Goal: Communication & Community: Participate in discussion

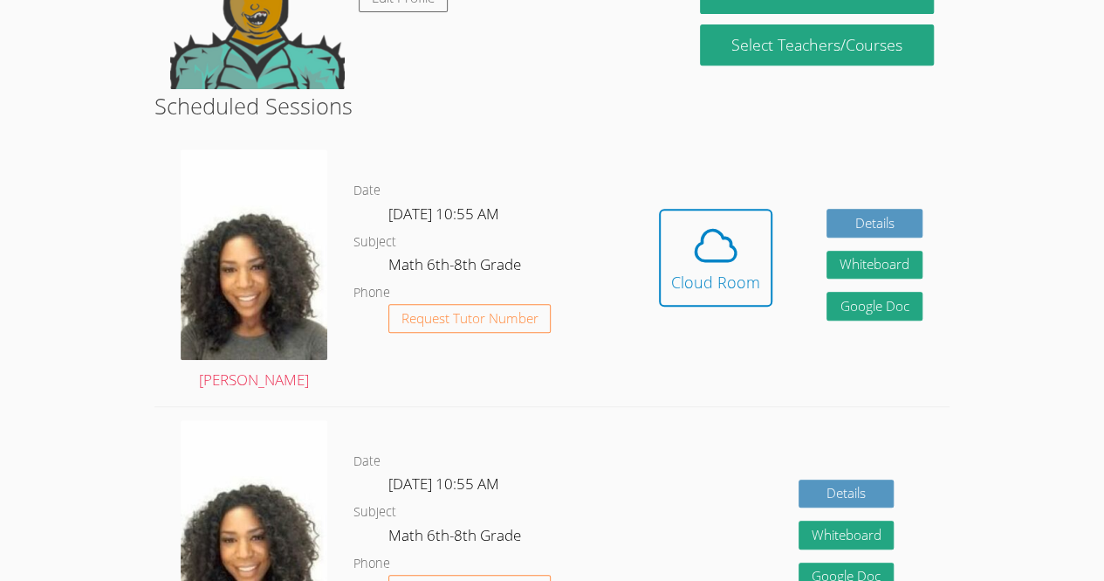
scroll to position [375, 0]
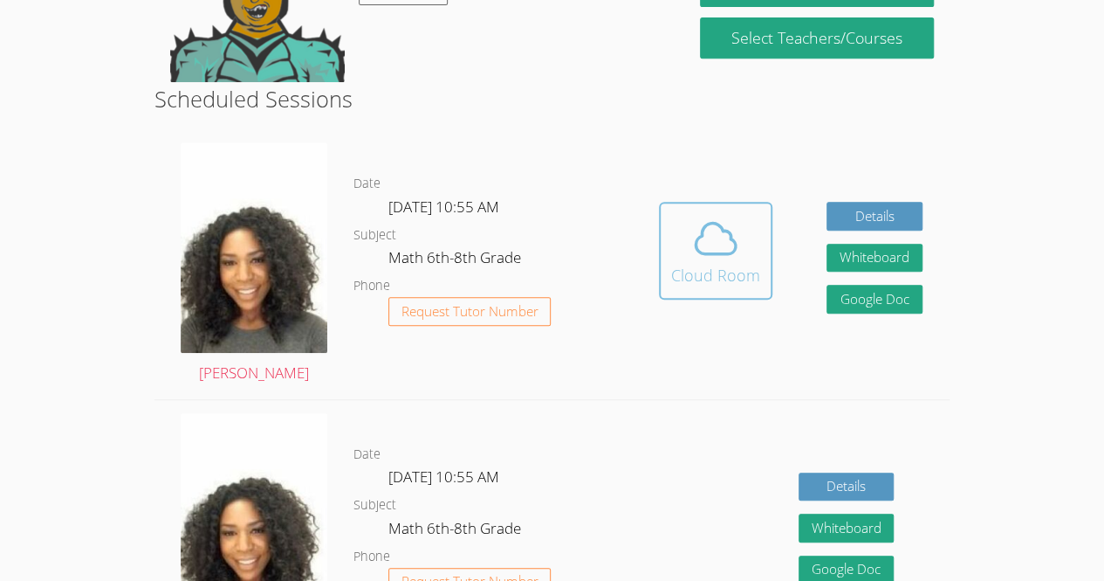
click at [712, 288] on button "Cloud Room" at bounding box center [715, 251] width 113 height 98
click at [712, 266] on div "Cloud Room" at bounding box center [715, 275] width 89 height 24
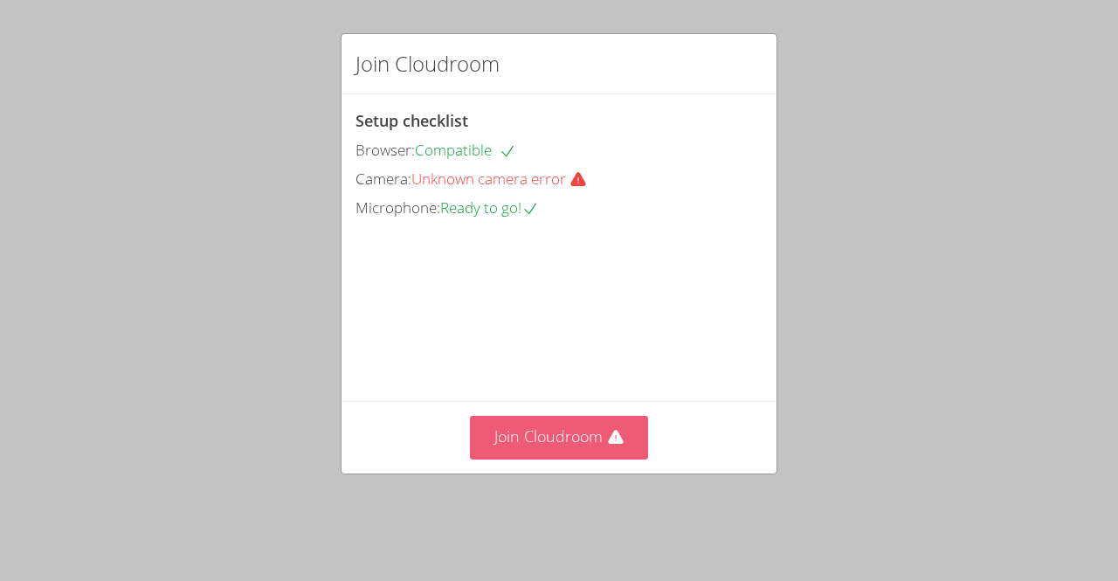
click at [527, 458] on button "Join Cloudroom" at bounding box center [559, 437] width 179 height 43
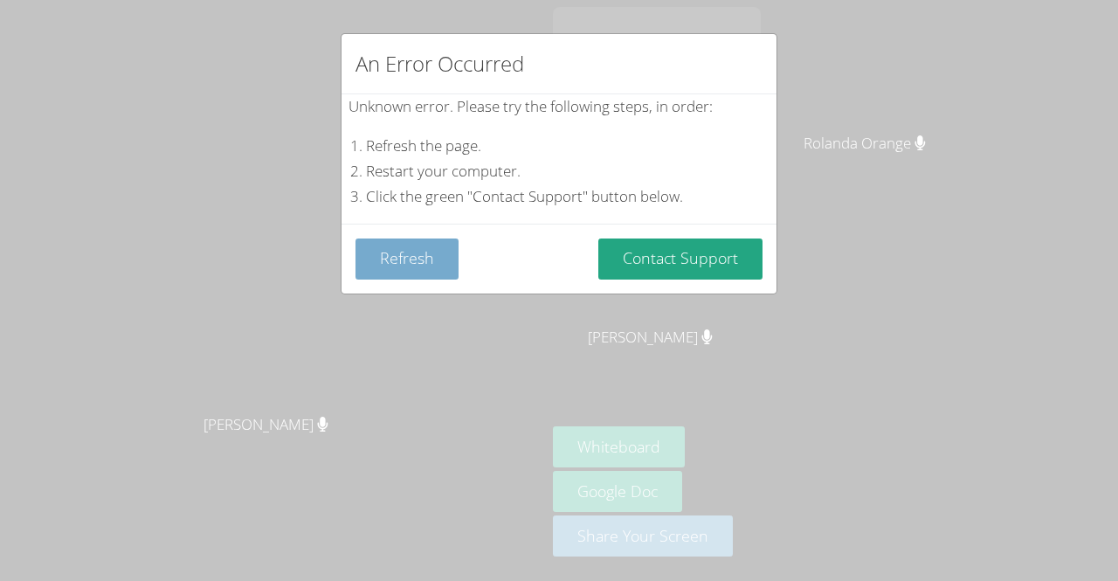
click at [417, 264] on button "Refresh" at bounding box center [406, 258] width 103 height 41
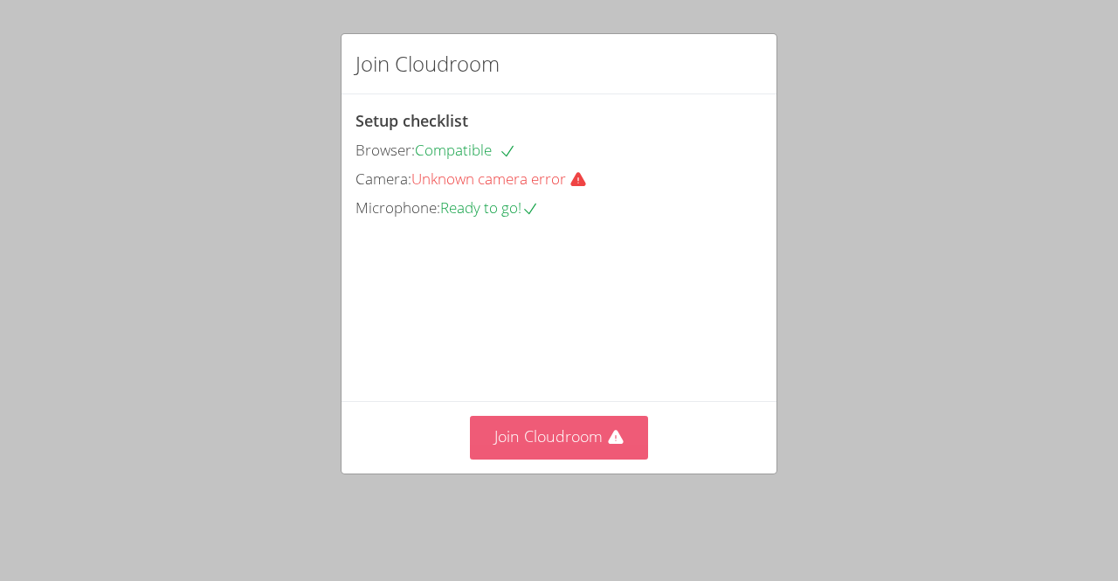
click at [517, 458] on button "Join Cloudroom" at bounding box center [559, 437] width 179 height 43
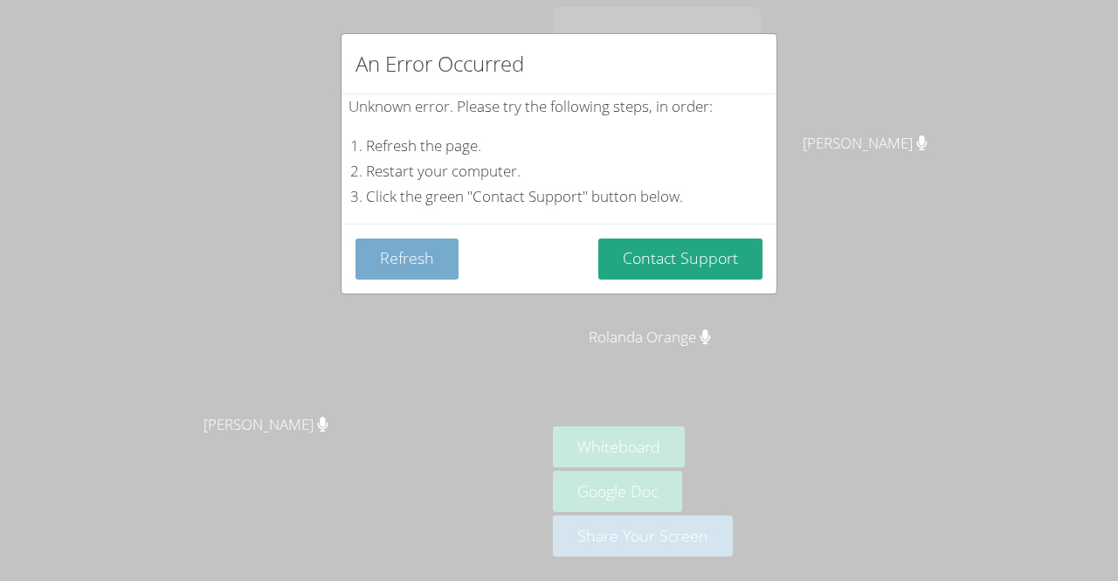
click at [397, 258] on button "Refresh" at bounding box center [406, 258] width 103 height 41
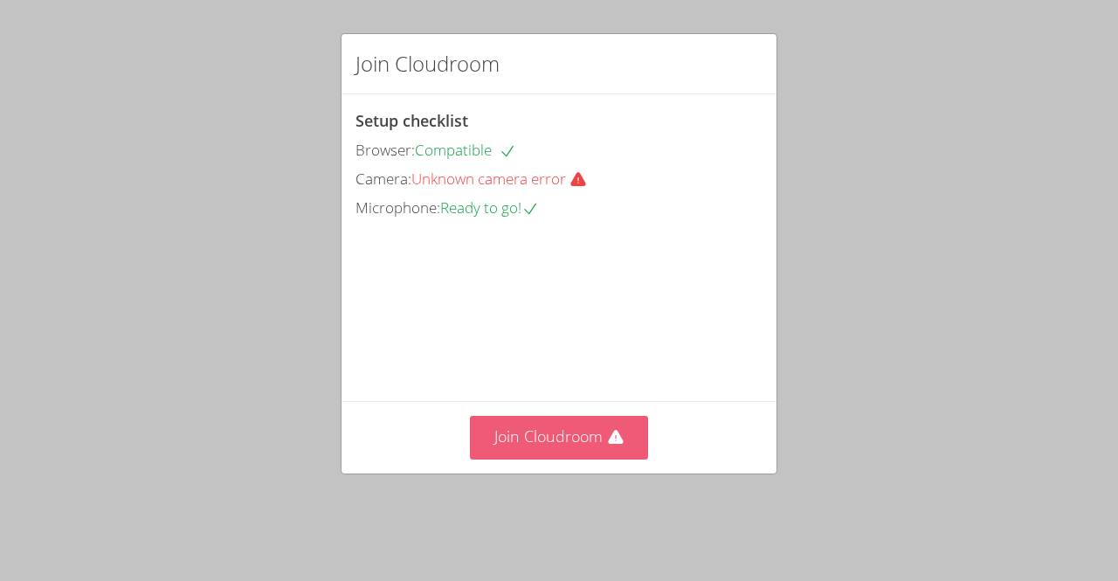
click at [526, 458] on button "Join Cloudroom" at bounding box center [559, 437] width 179 height 43
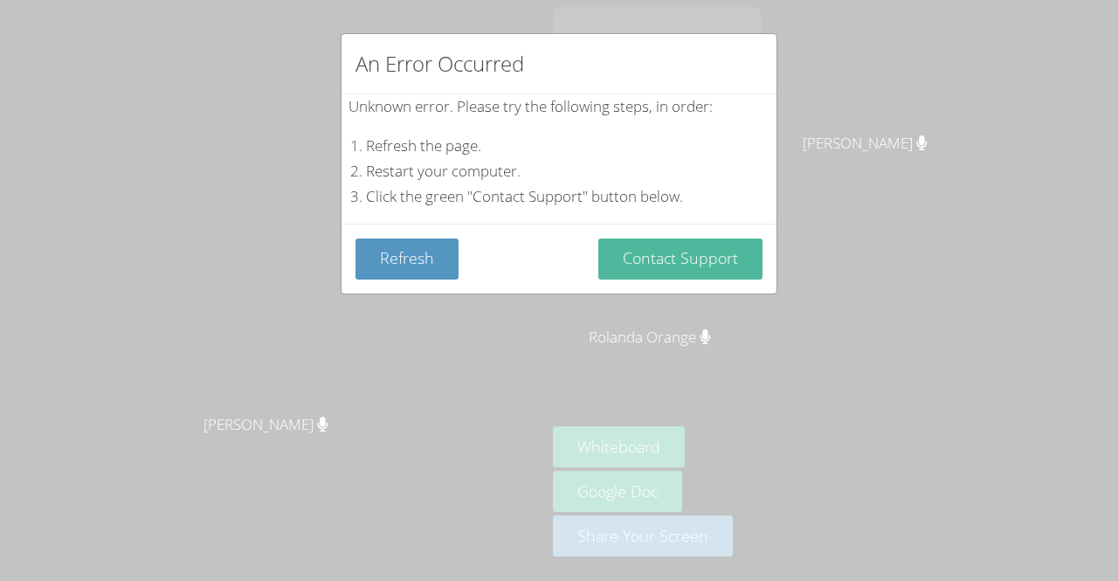
click at [674, 273] on button "Contact Support" at bounding box center [680, 258] width 164 height 41
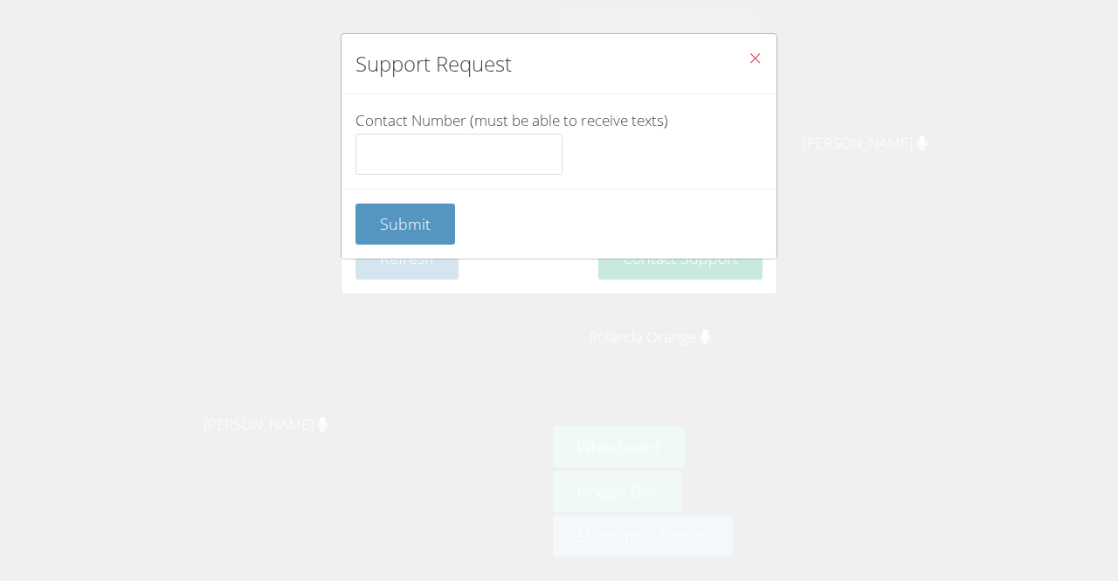
click at [419, 191] on div "Submit" at bounding box center [558, 224] width 435 height 70
click at [364, 148] on input "Contact Number (must be able to receive texts)" at bounding box center [458, 155] width 207 height 42
click at [0, 0] on form "Contact Number (must be able to receive texts) Submit" at bounding box center [0, 0] width 0 height 0
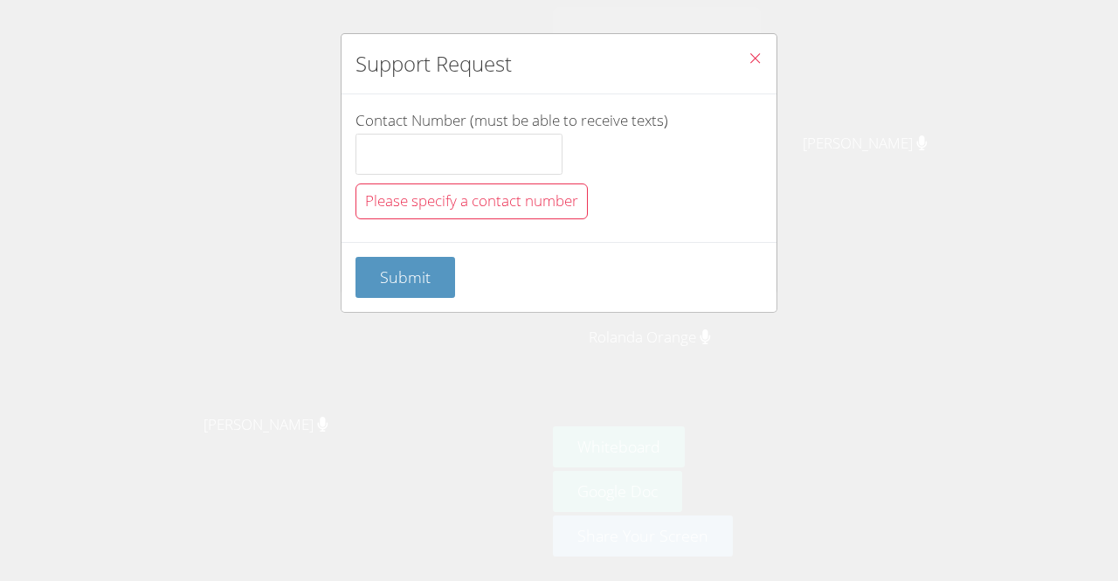
click at [733, 58] on button "Close" at bounding box center [754, 60] width 43 height 53
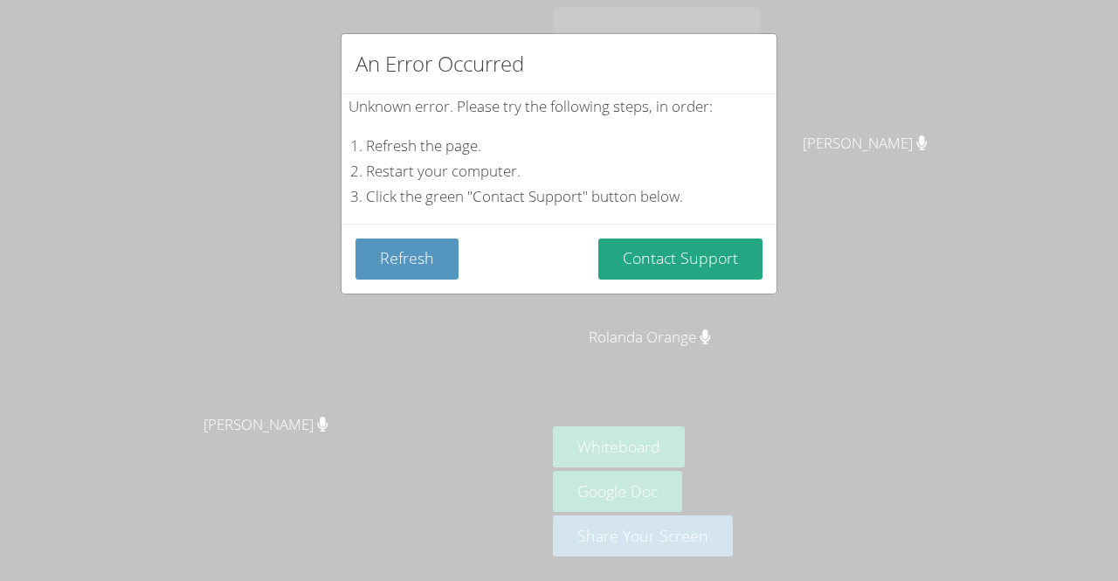
click at [275, 151] on div "An Error Occurred Unknown error. Please try the following steps, in order: Refr…" at bounding box center [559, 290] width 1118 height 581
click at [761, 47] on div "An Error Occurred" at bounding box center [558, 64] width 435 height 60
click at [411, 274] on button "Refresh" at bounding box center [406, 258] width 103 height 41
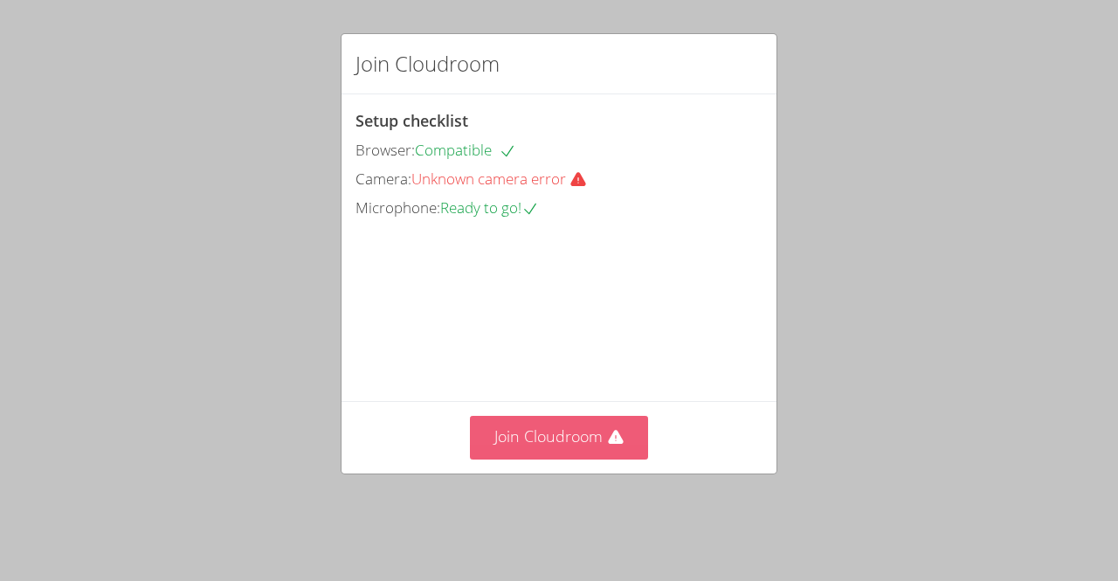
click at [561, 454] on button "Join Cloudroom" at bounding box center [559, 437] width 179 height 43
click at [548, 458] on button "Join Cloudroom" at bounding box center [559, 437] width 179 height 43
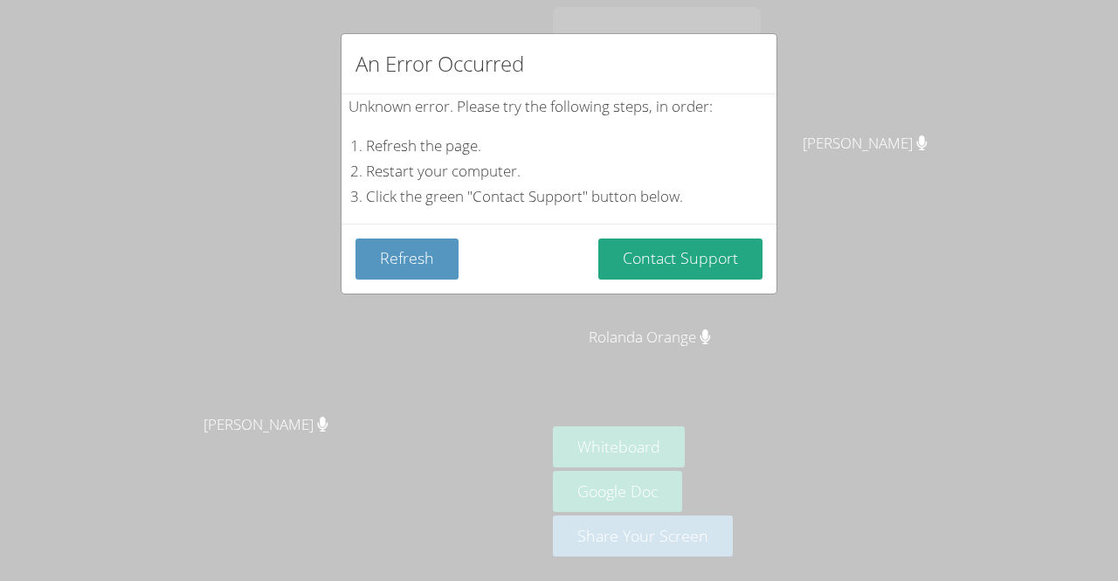
click at [1014, 246] on div "An Error Occurred Unknown error. Please try the following steps, in order: Refr…" at bounding box center [559, 290] width 1118 height 581
click at [413, 184] on li "Click the green "Contact Support" button below." at bounding box center [567, 196] width 403 height 25
click at [452, 177] on li "Restart your computer." at bounding box center [567, 171] width 403 height 25
click at [471, 166] on li "Restart your computer." at bounding box center [567, 171] width 403 height 25
click at [761, 45] on div "An Error Occurred" at bounding box center [558, 64] width 435 height 60
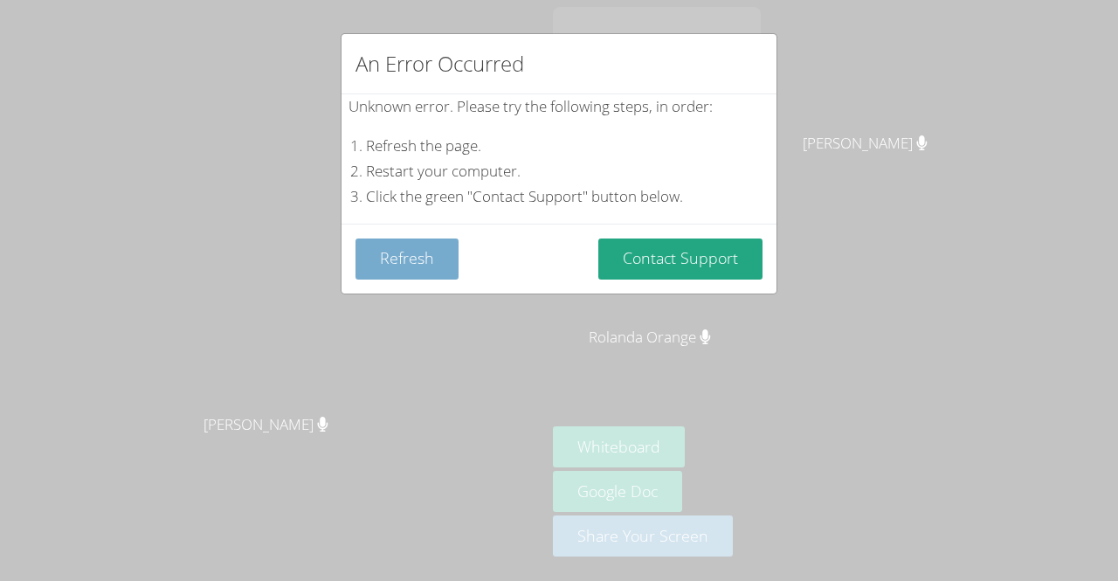
click at [416, 258] on button "Refresh" at bounding box center [406, 258] width 103 height 41
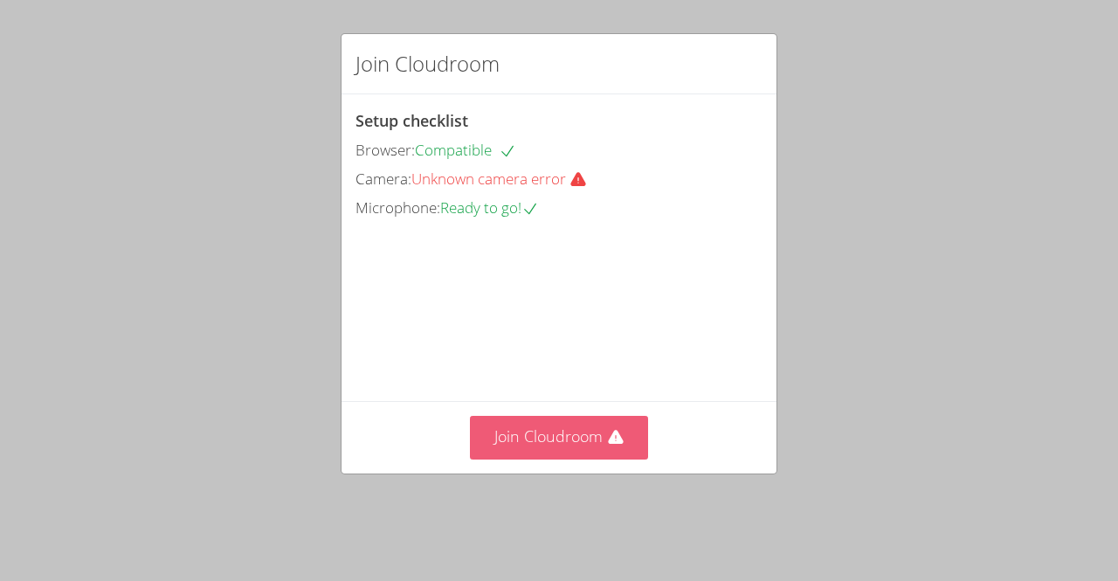
click at [538, 458] on button "Join Cloudroom" at bounding box center [559, 437] width 179 height 43
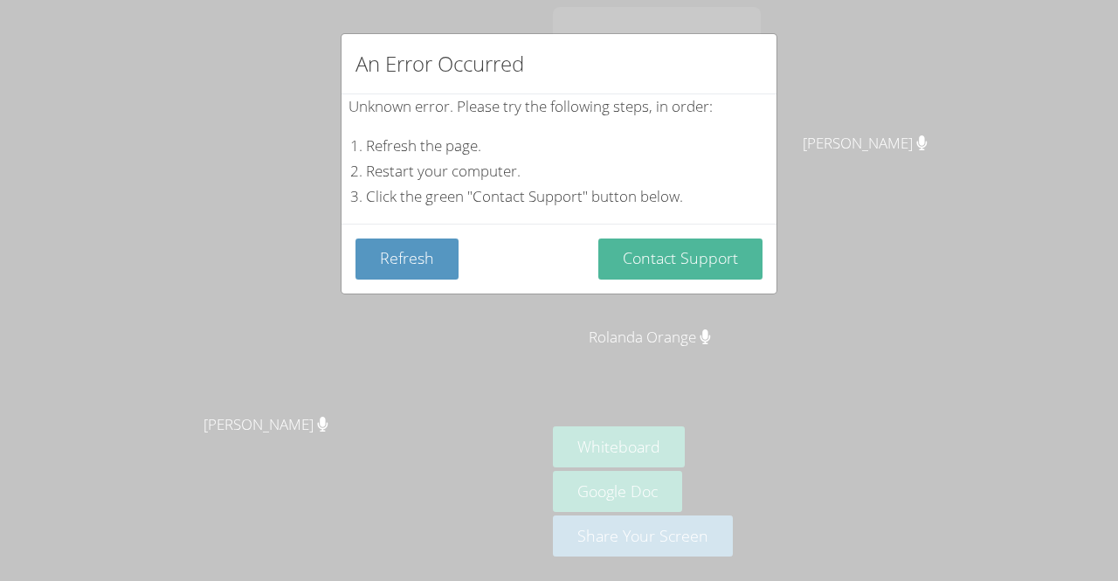
click at [644, 253] on button "Contact Support" at bounding box center [680, 258] width 164 height 41
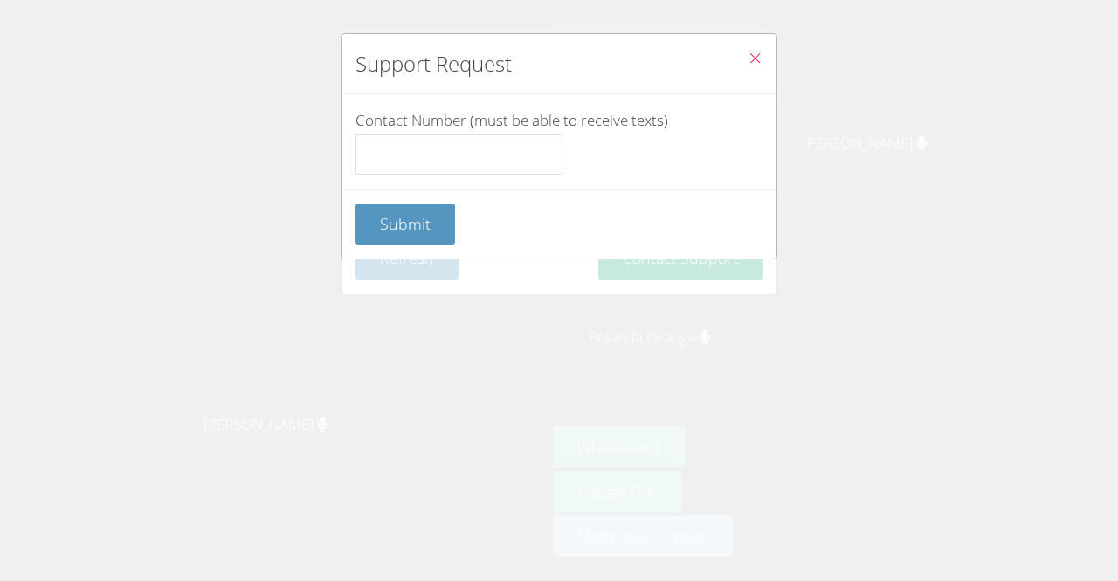
click at [733, 38] on button "Close" at bounding box center [754, 60] width 43 height 53
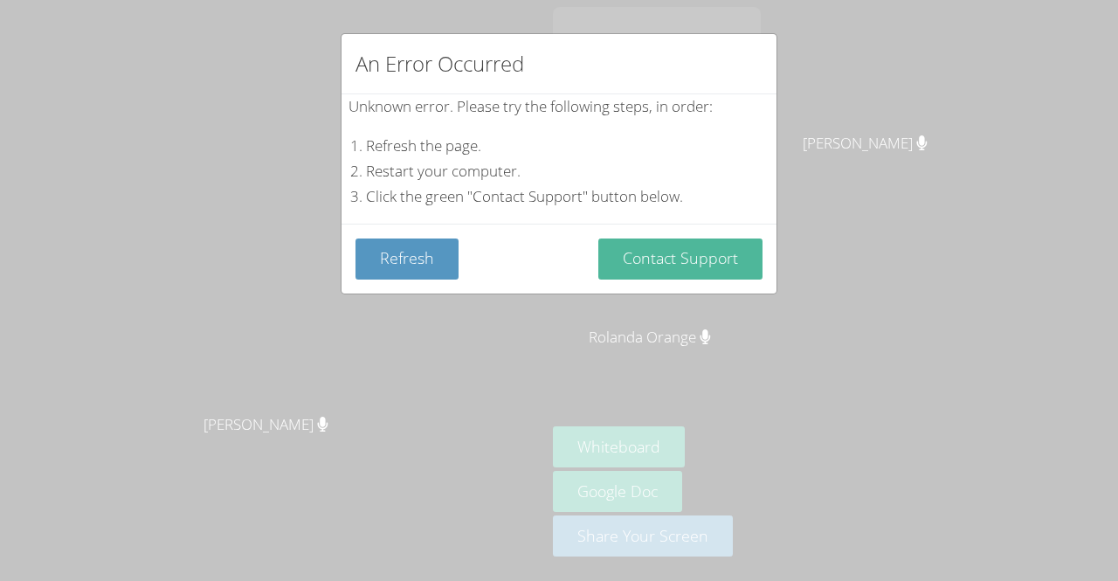
click at [664, 265] on button "Contact Support" at bounding box center [680, 258] width 164 height 41
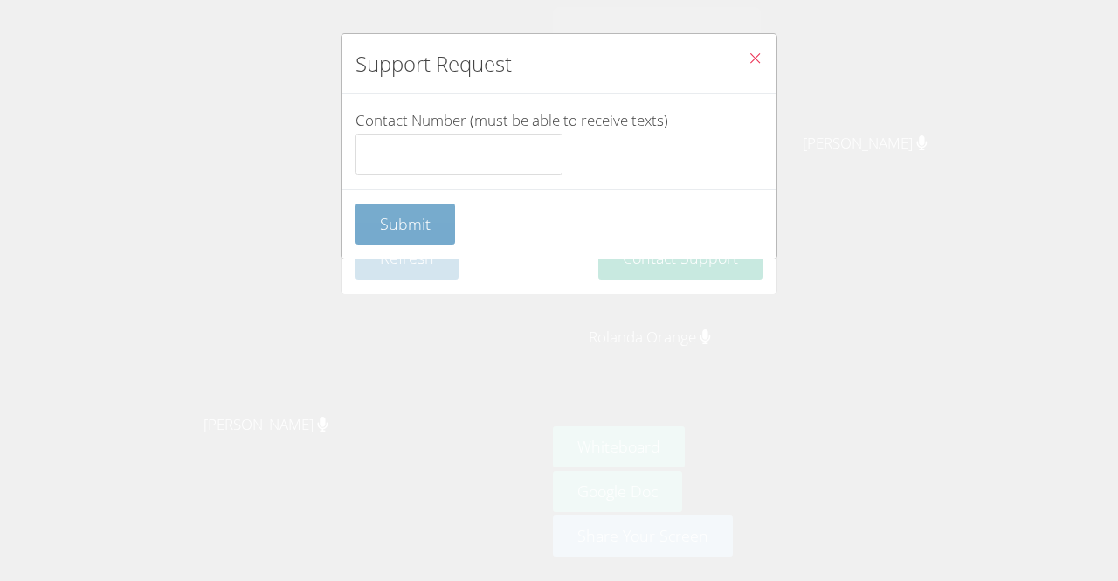
click at [374, 223] on button "Submit" at bounding box center [405, 223] width 100 height 41
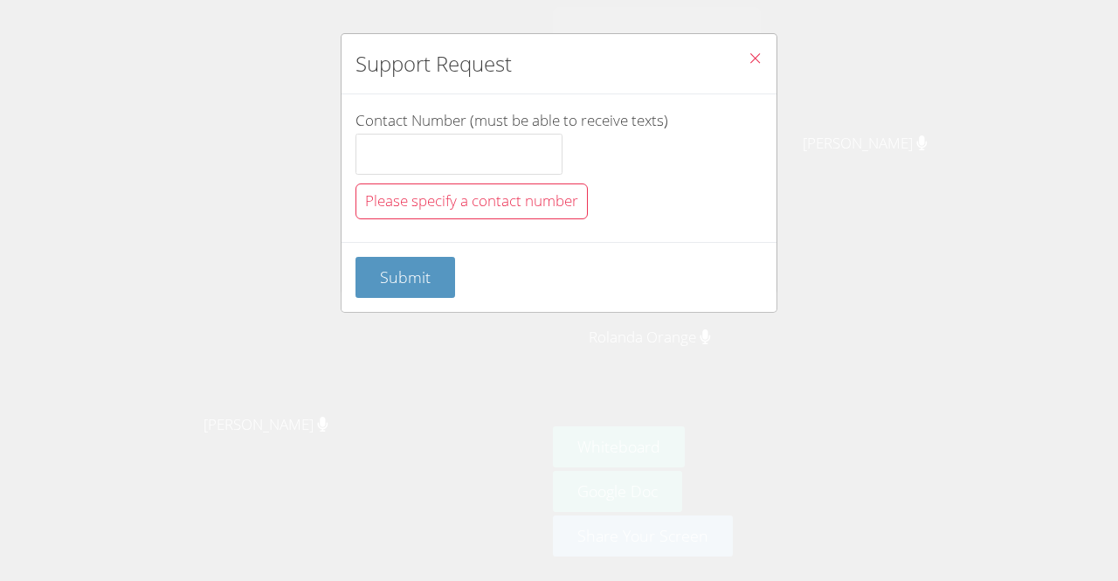
click at [734, 47] on button "Close" at bounding box center [754, 60] width 43 height 53
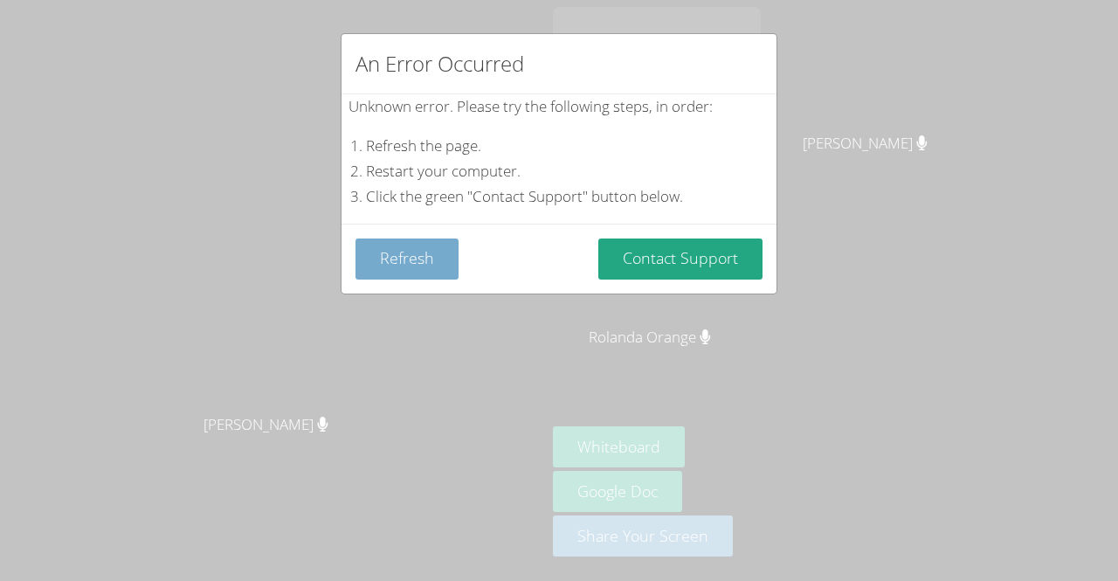
click at [396, 258] on button "Refresh" at bounding box center [406, 258] width 103 height 41
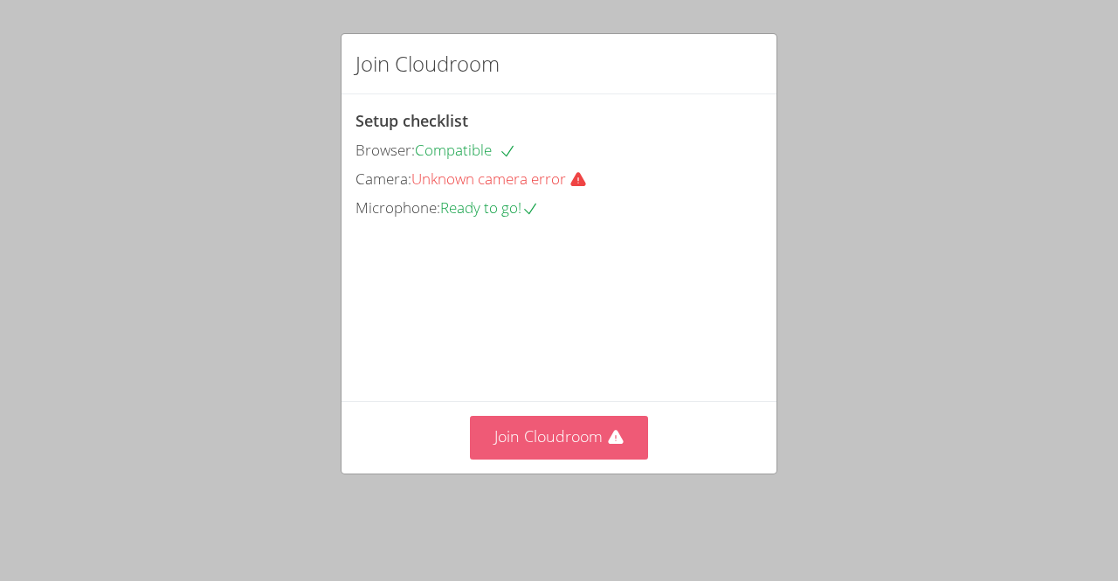
click at [487, 458] on button "Join Cloudroom" at bounding box center [559, 437] width 179 height 43
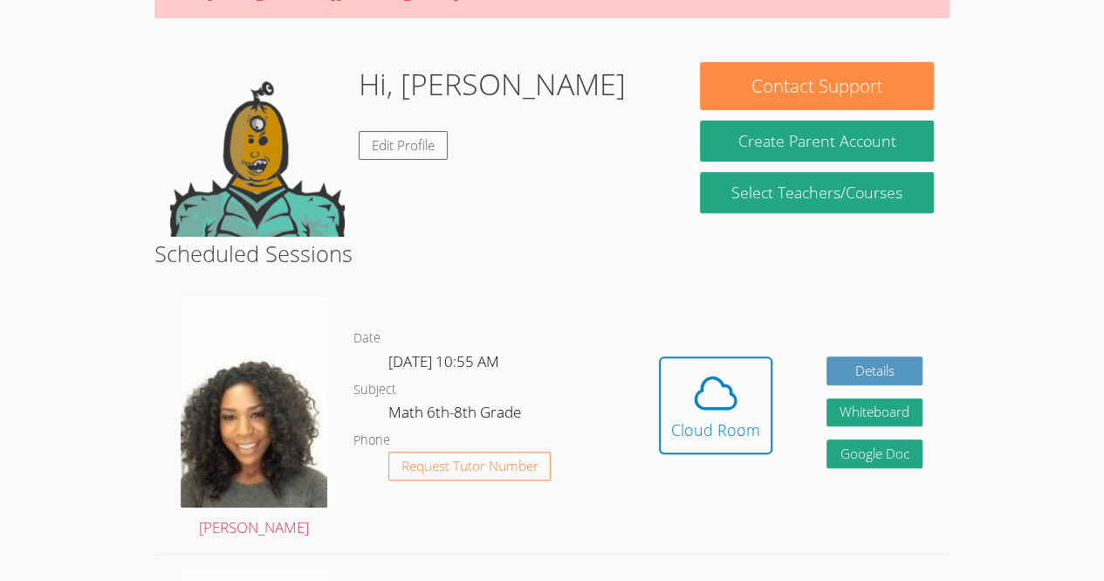
scroll to position [222, 0]
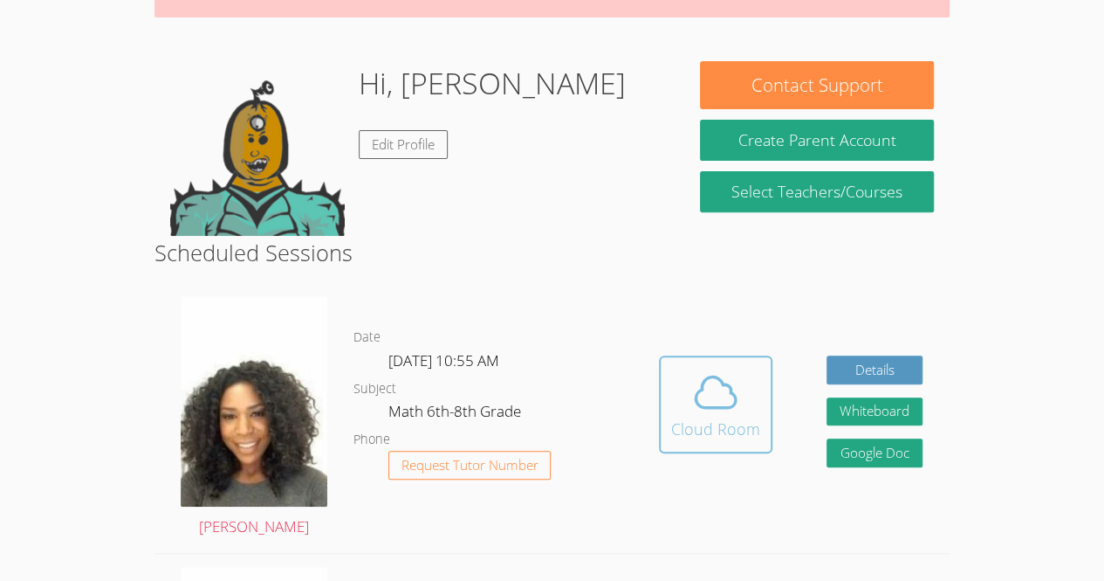
click at [677, 412] on span at bounding box center [715, 392] width 89 height 49
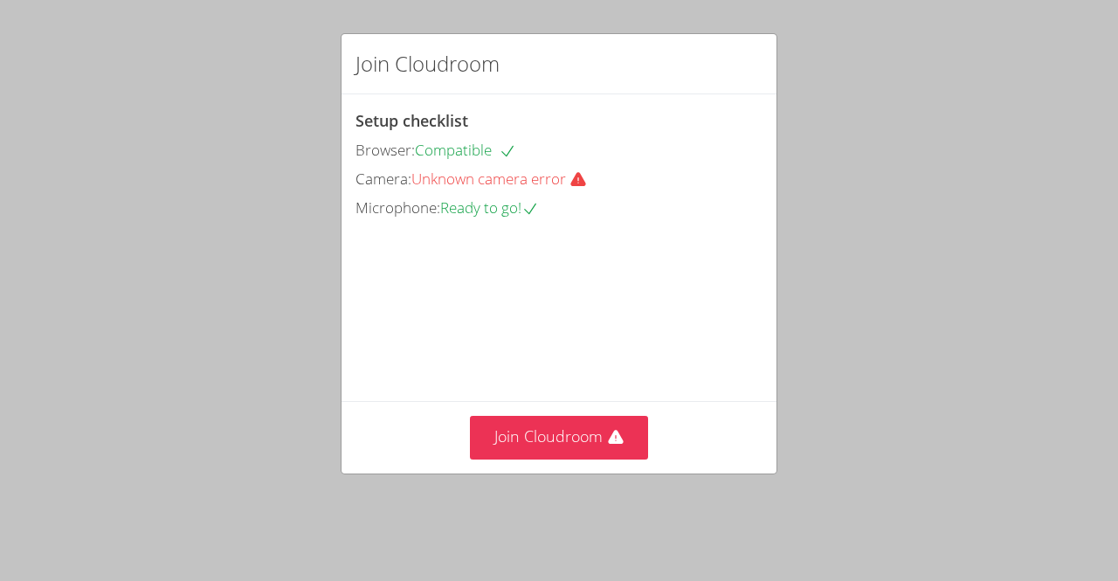
scroll to position [56, 0]
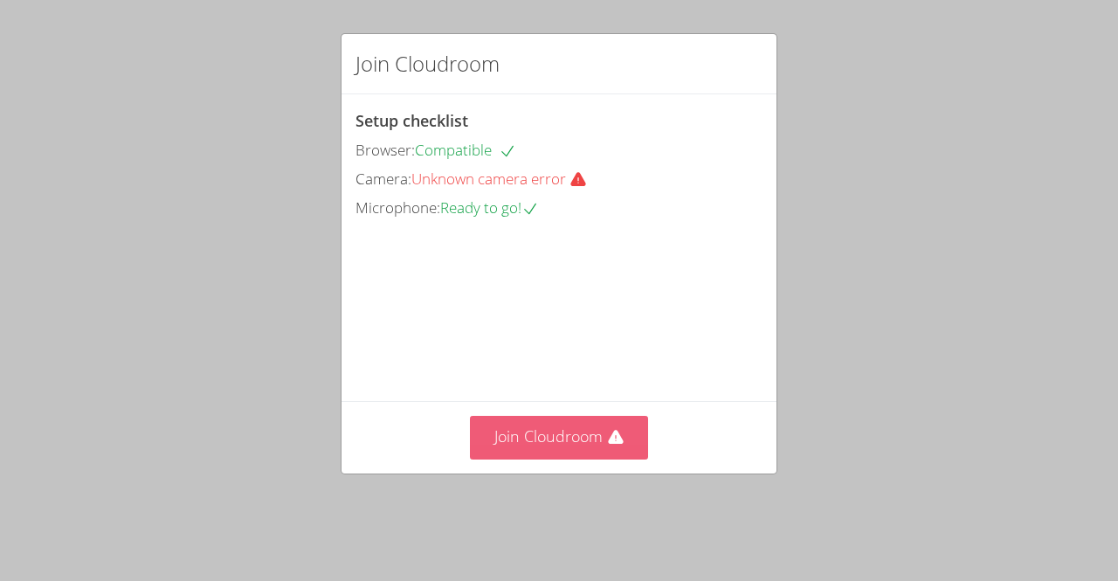
click at [550, 444] on button "Join Cloudroom" at bounding box center [559, 437] width 179 height 43
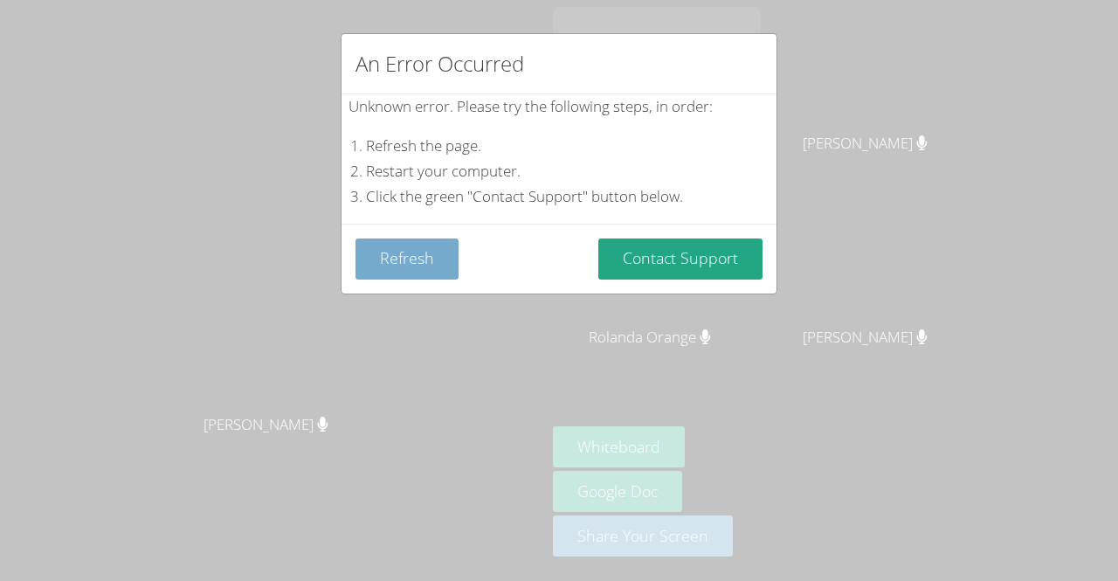
click at [400, 256] on button "Refresh" at bounding box center [406, 258] width 103 height 41
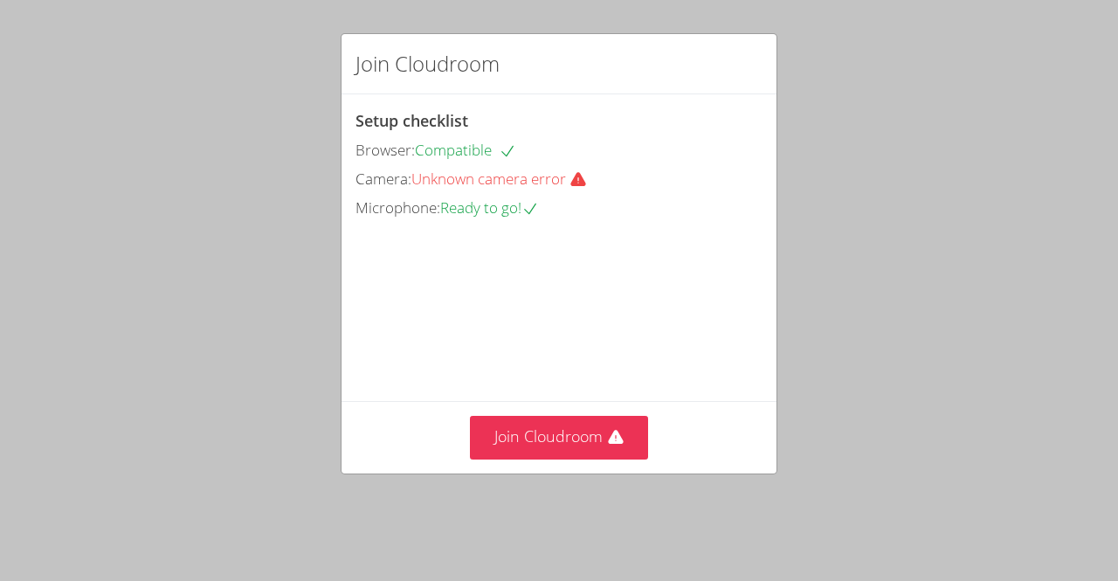
scroll to position [56, 0]
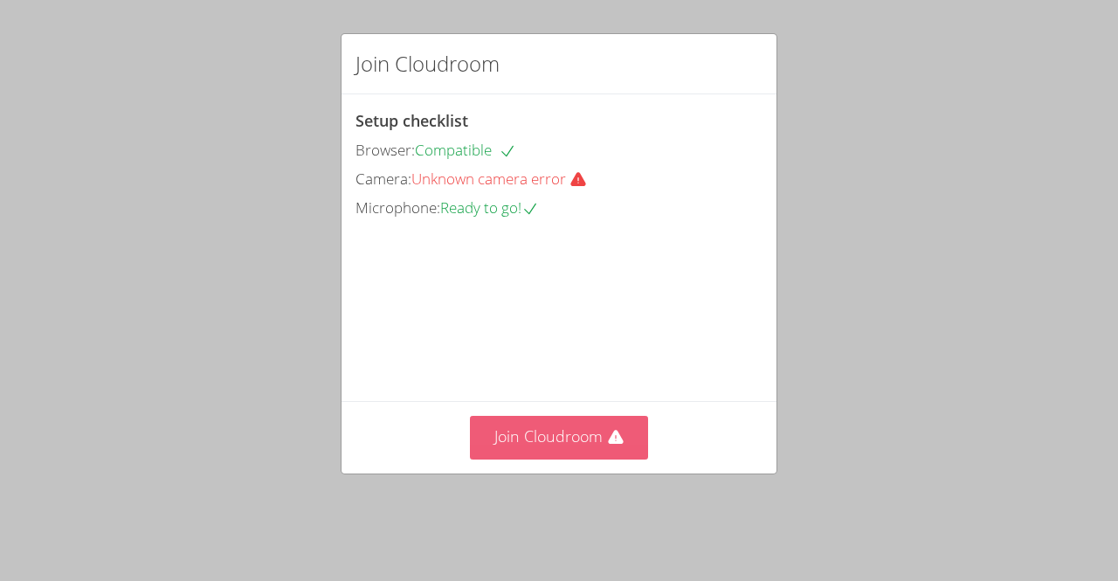
click at [524, 458] on button "Join Cloudroom" at bounding box center [559, 437] width 179 height 43
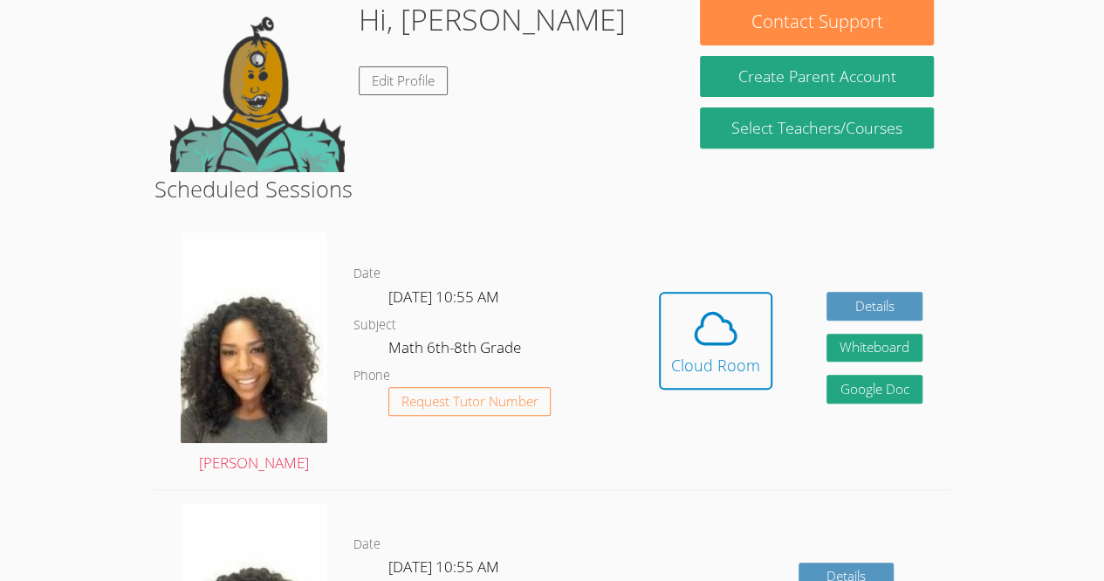
scroll to position [351, 0]
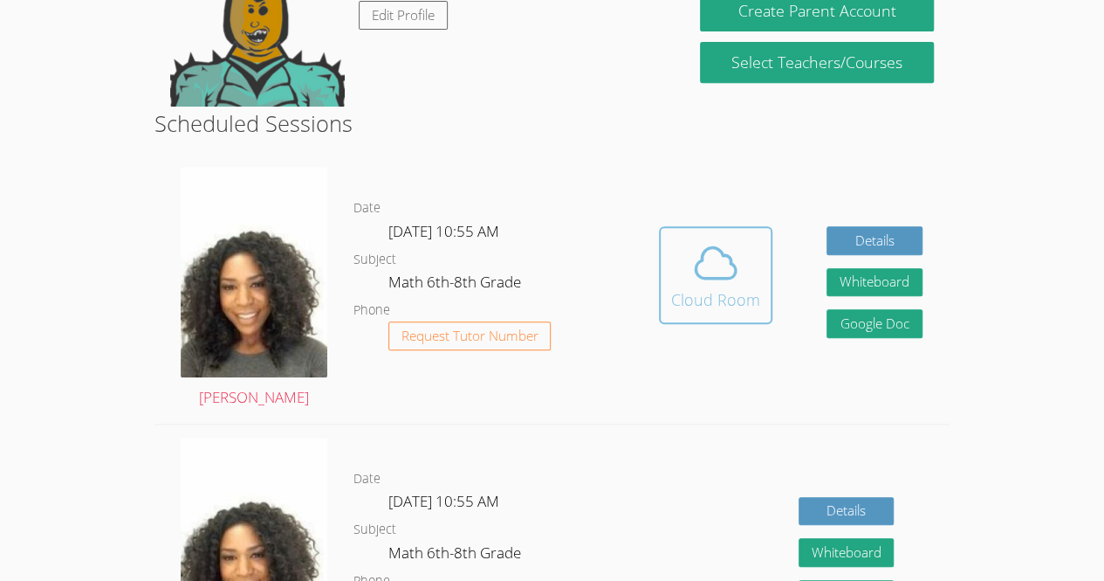
click at [697, 271] on icon at bounding box center [716, 263] width 40 height 31
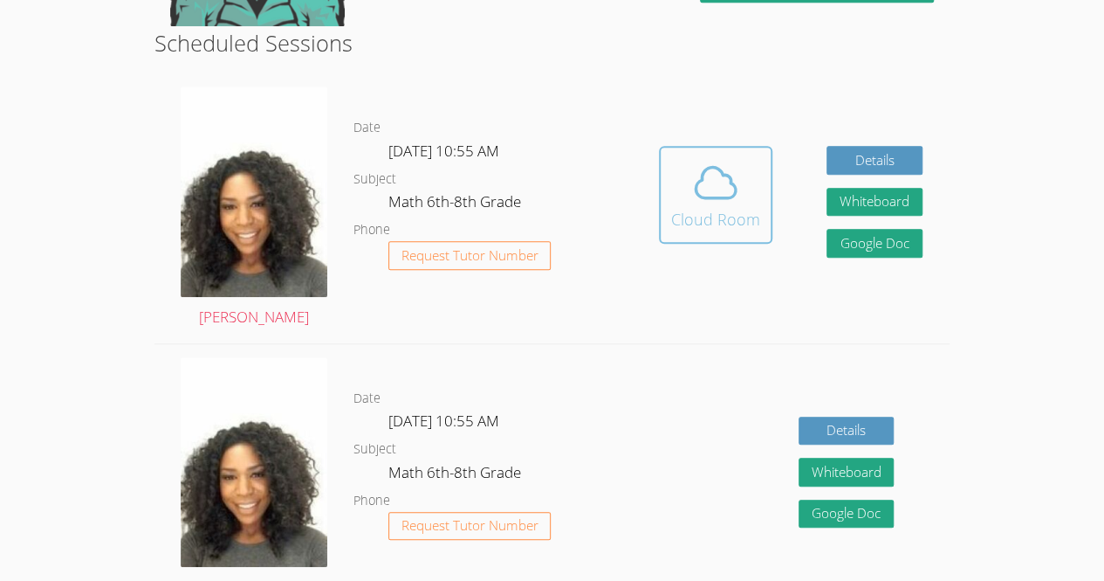
scroll to position [451, 0]
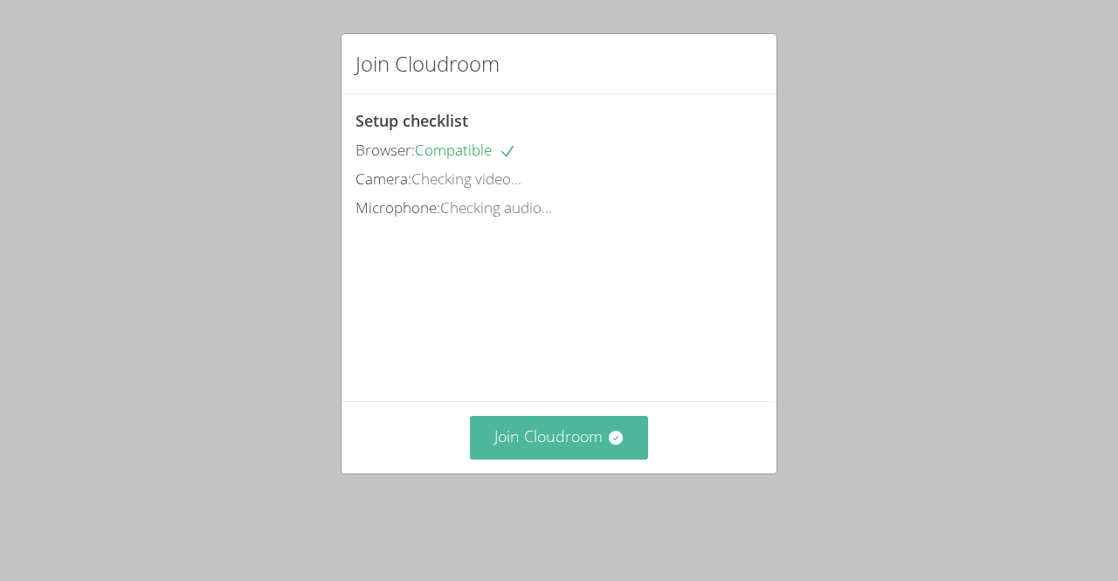
click at [542, 458] on button "Join Cloudroom" at bounding box center [559, 437] width 179 height 43
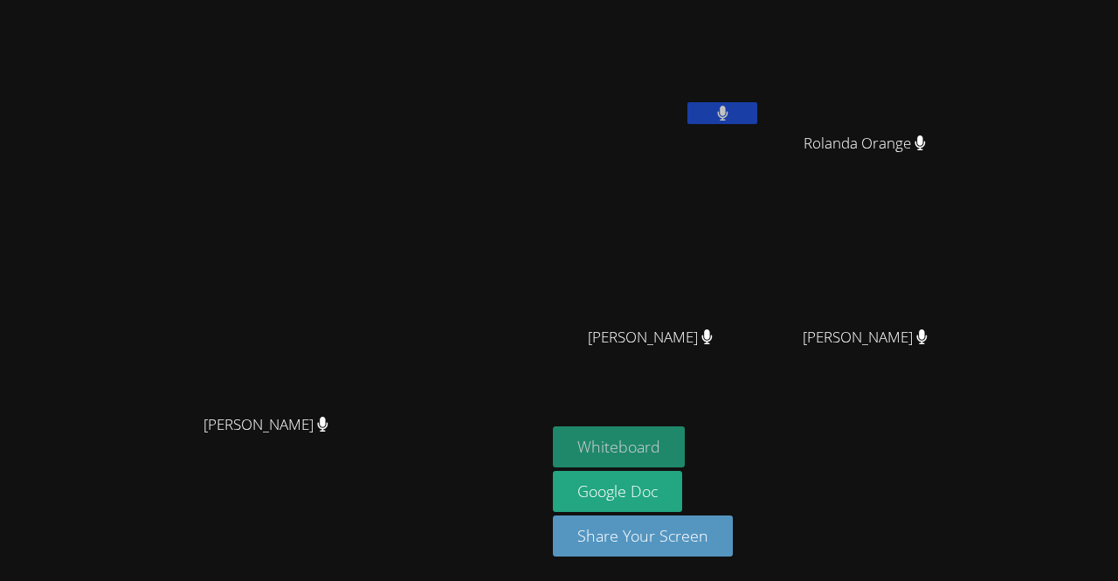
click at [684, 433] on button "Whiteboard" at bounding box center [619, 446] width 132 height 41
click at [757, 113] on button at bounding box center [722, 113] width 70 height 22
click at [732, 110] on icon at bounding box center [722, 113] width 18 height 15
click at [757, 122] on button at bounding box center [722, 113] width 70 height 22
click at [760, 100] on video at bounding box center [657, 65] width 208 height 117
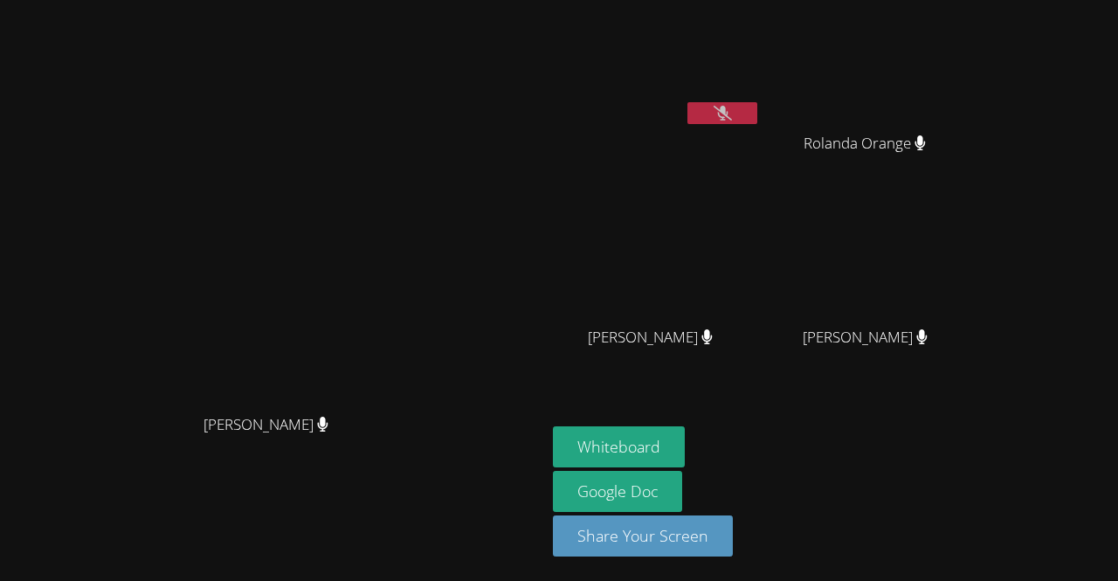
click at [760, 91] on video at bounding box center [657, 65] width 208 height 117
click at [757, 121] on button at bounding box center [722, 113] width 70 height 22
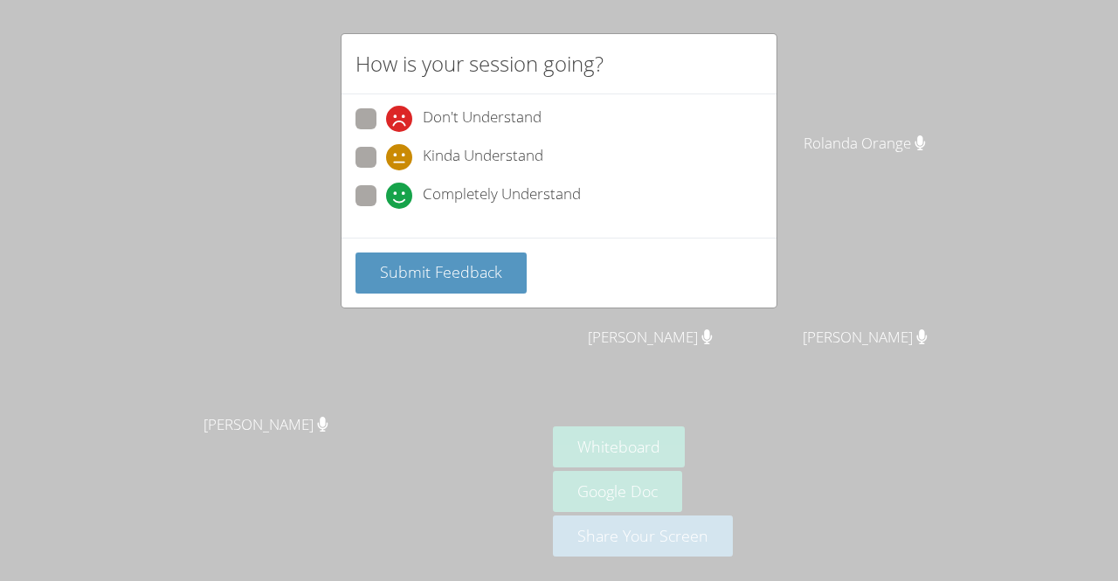
click at [306, 426] on div "How is your session going? Don't Understand Kinda Understand Completely Underst…" at bounding box center [559, 290] width 1118 height 581
